Goal: Information Seeking & Learning: Learn about a topic

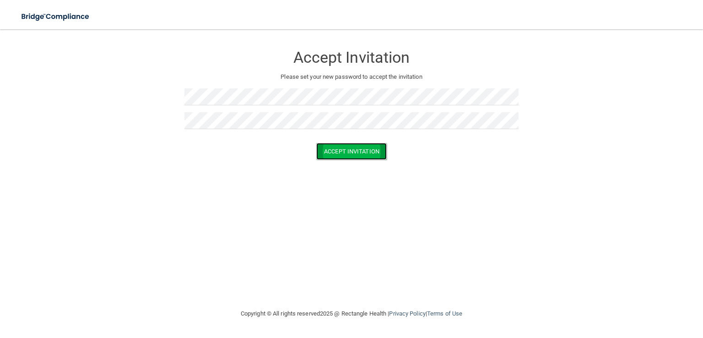
click at [340, 157] on button "Accept Invitation" at bounding box center [351, 151] width 71 height 17
click at [410, 159] on div "Accept Invitation" at bounding box center [351, 164] width 680 height 17
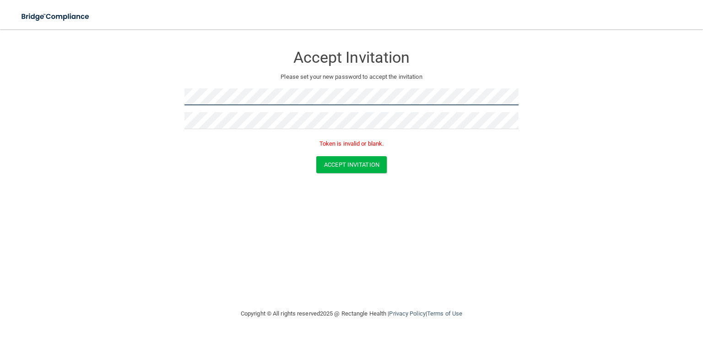
click at [135, 97] on form "Accept Invitation Please set your new password to accept the invitation Token i…" at bounding box center [351, 111] width 667 height 146
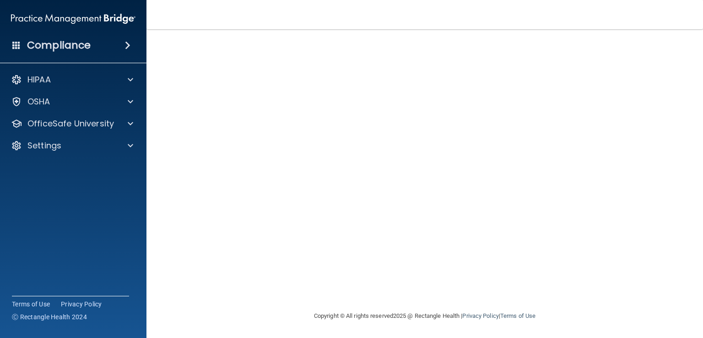
scroll to position [6, 0]
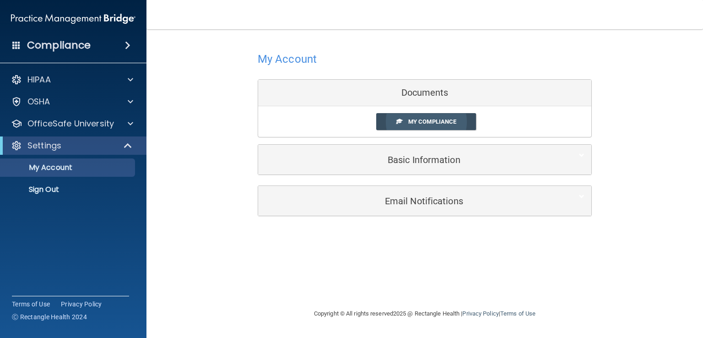
click at [423, 121] on span "My Compliance" at bounding box center [432, 121] width 48 height 7
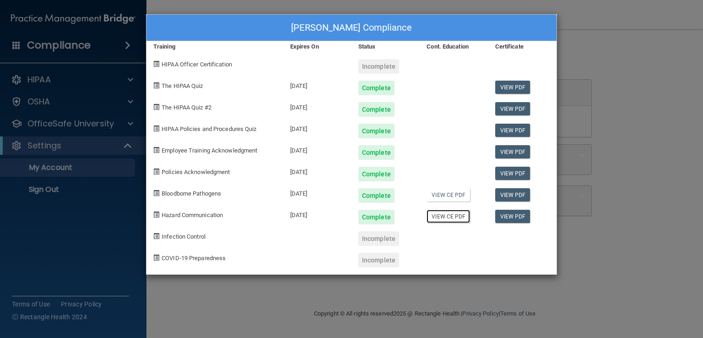
click at [458, 217] on link "View CE PDF" at bounding box center [448, 216] width 43 height 13
click at [585, 164] on div "Angelica Mendoza's Compliance Training Expires On Status Cont. Education Certif…" at bounding box center [351, 169] width 703 height 338
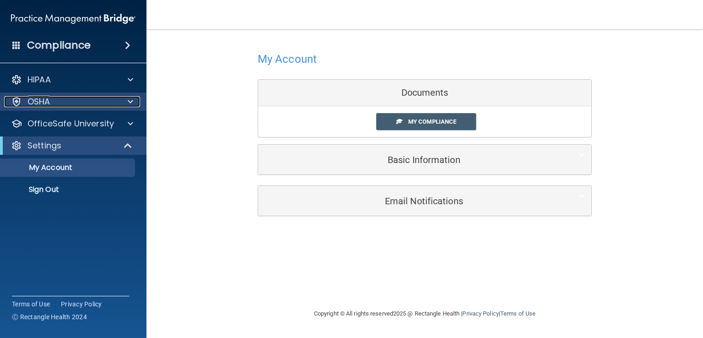
click at [125, 101] on div at bounding box center [129, 101] width 23 height 11
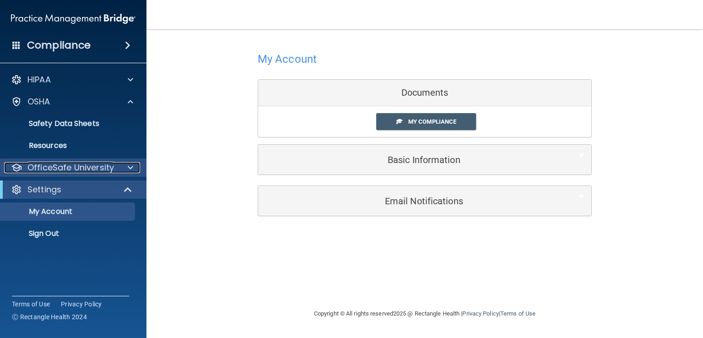
click at [128, 168] on span at bounding box center [130, 167] width 5 height 11
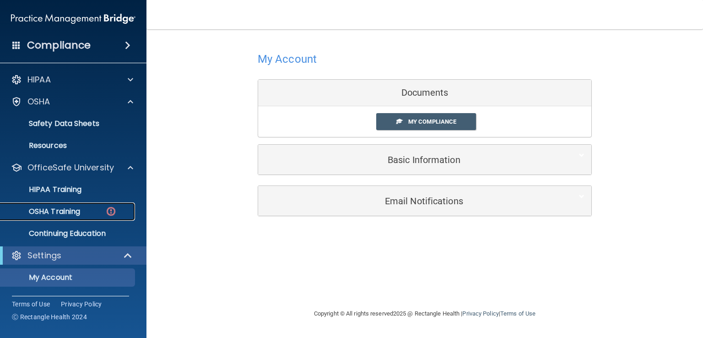
click at [112, 213] on img at bounding box center [110, 211] width 11 height 11
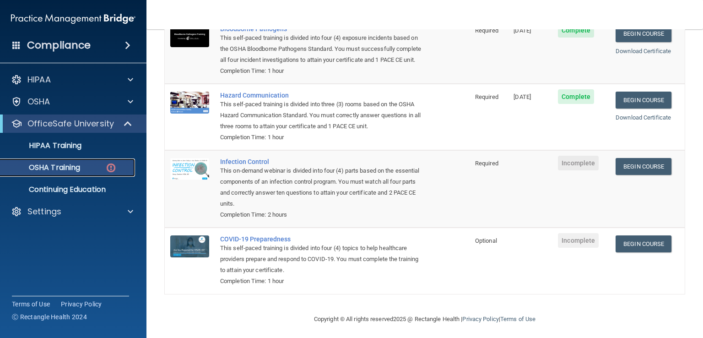
scroll to position [126, 0]
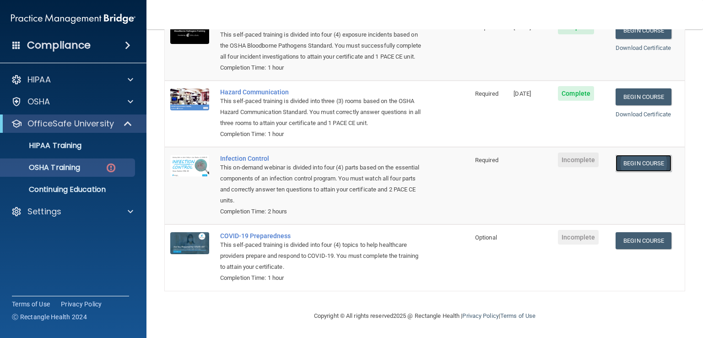
click at [622, 167] on link "Begin Course" at bounding box center [644, 163] width 56 height 17
click at [81, 171] on div "OSHA Training" at bounding box center [68, 167] width 125 height 9
click at [122, 173] on link "OSHA Training" at bounding box center [63, 167] width 144 height 18
click at [84, 190] on p "Continuing Education" at bounding box center [68, 189] width 125 height 9
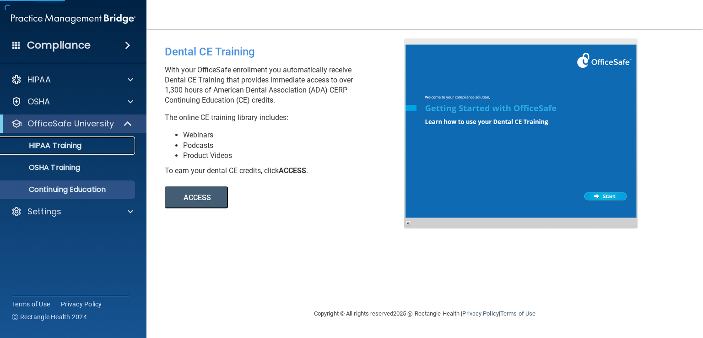
click at [87, 151] on link "HIPAA Training" at bounding box center [63, 145] width 144 height 18
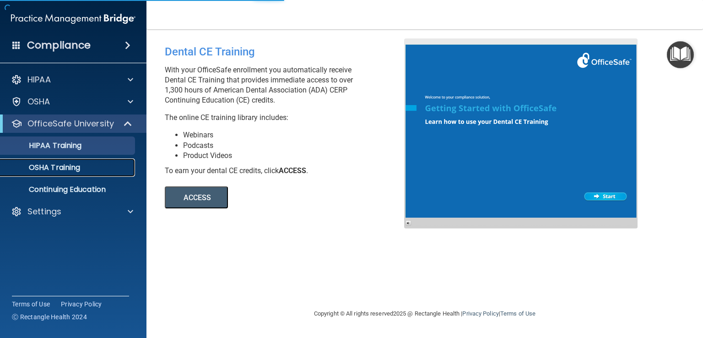
click at [87, 169] on div "OSHA Training" at bounding box center [68, 167] width 125 height 9
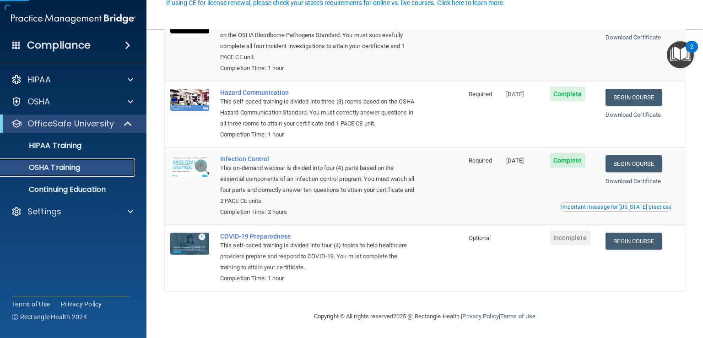
scroll to position [112, 0]
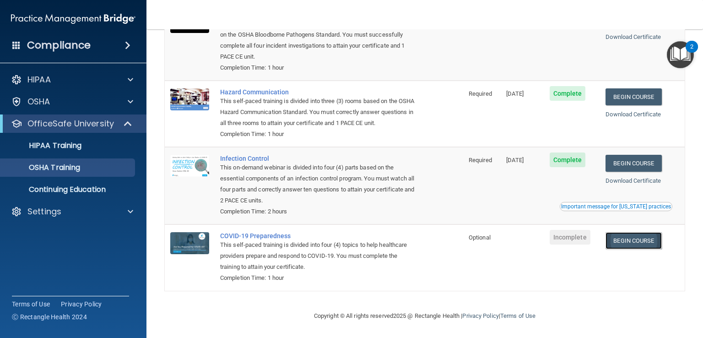
click at [642, 237] on link "Begin Course" at bounding box center [634, 240] width 56 height 17
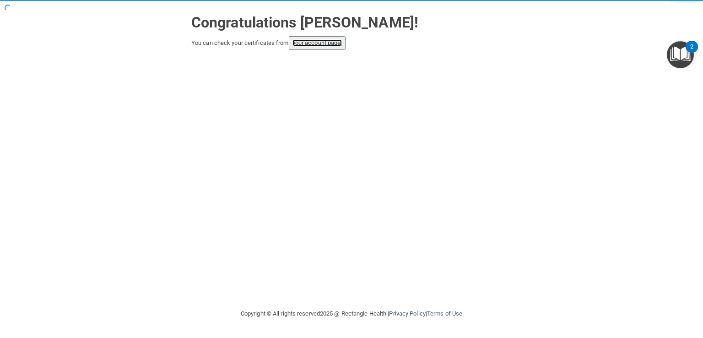
click at [332, 45] on link "your account page!" at bounding box center [318, 42] width 50 height 7
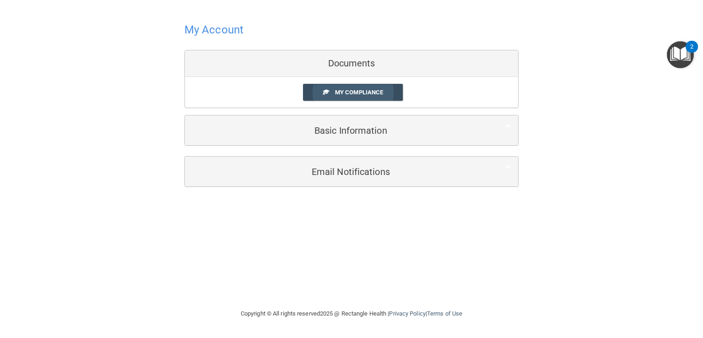
click at [369, 90] on span "My Compliance" at bounding box center [359, 92] width 48 height 7
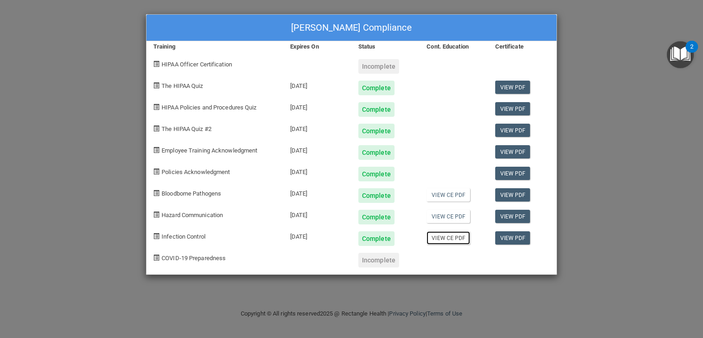
click at [451, 238] on link "View CE PDF" at bounding box center [448, 237] width 43 height 13
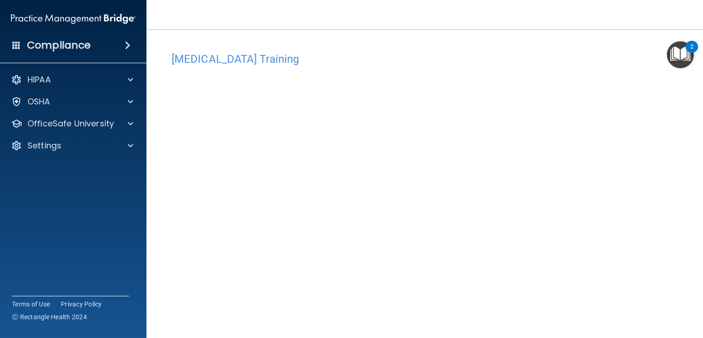
scroll to position [46, 0]
